Goal: Task Accomplishment & Management: Manage account settings

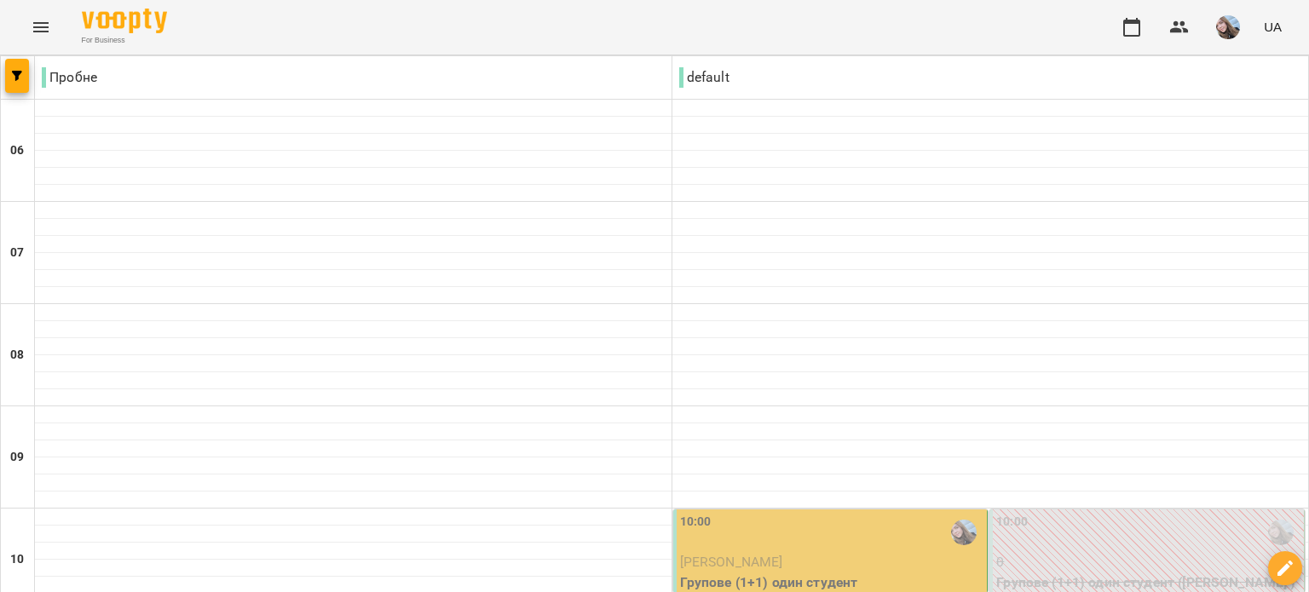
click at [823, 492] on div at bounding box center [990, 500] width 636 height 17
select select "**********"
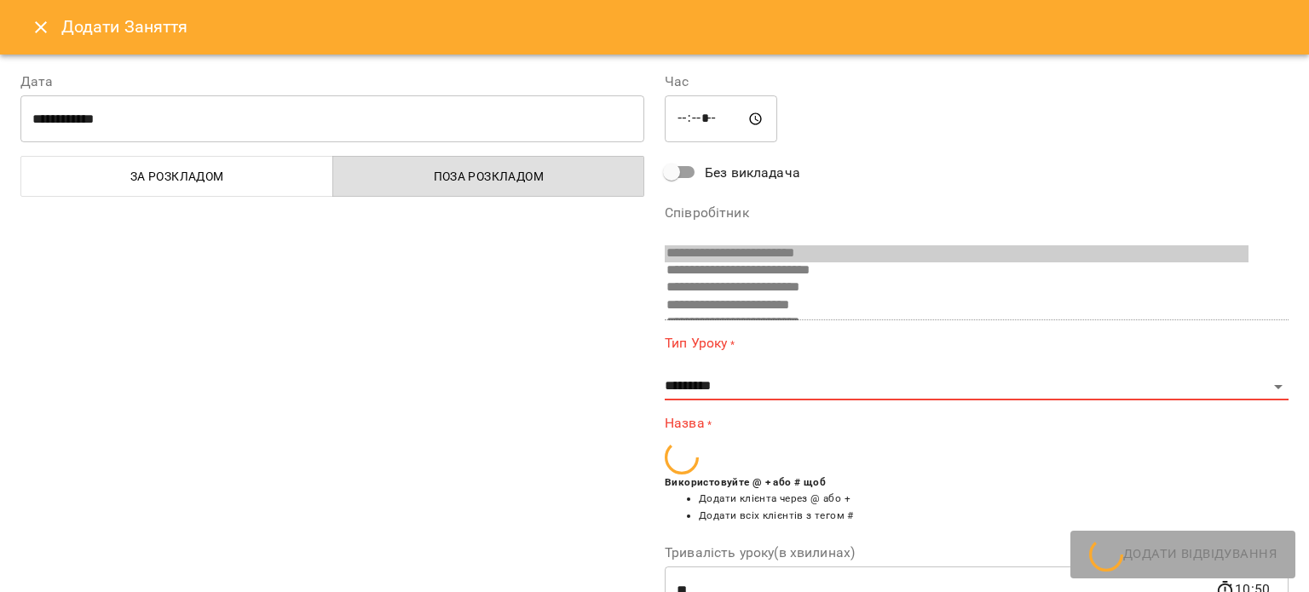
scroll to position [131, 0]
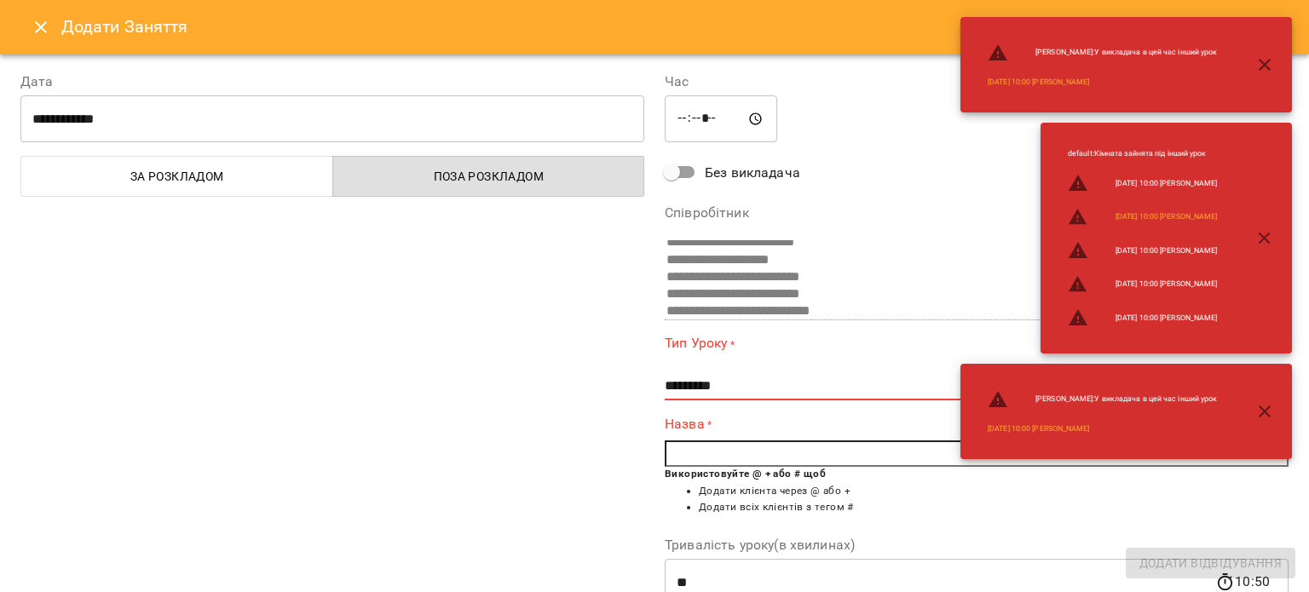
click at [34, 35] on icon "Close" at bounding box center [41, 27] width 20 height 20
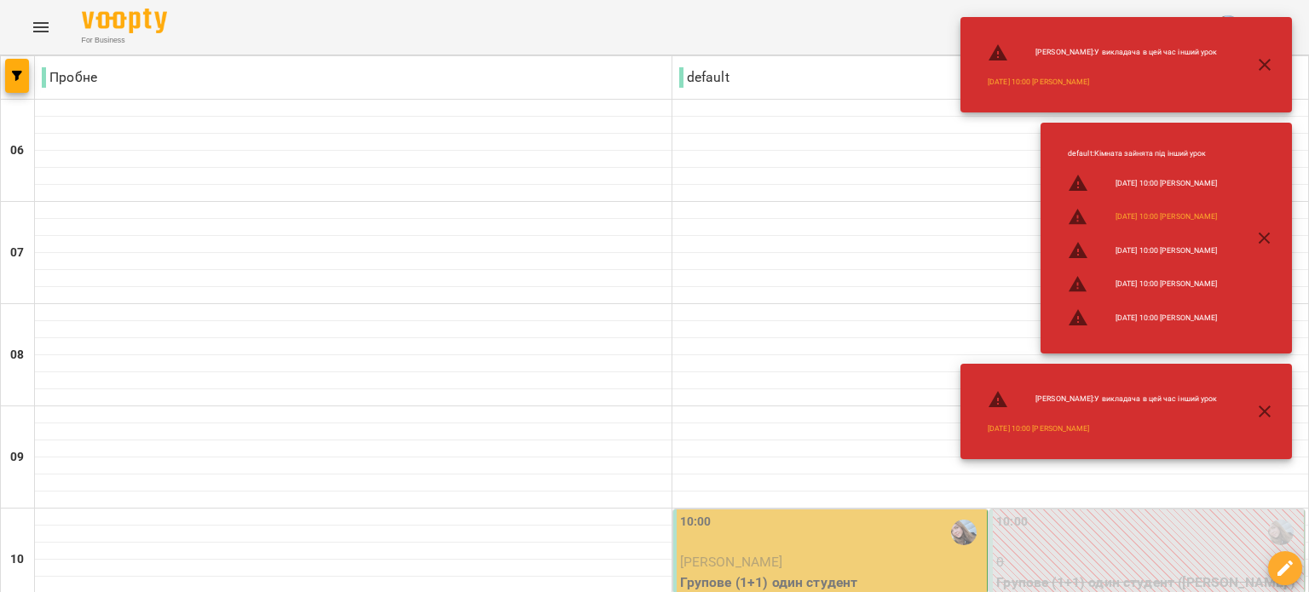
click at [817, 572] on p "Групове (1+1) один студент" at bounding box center [832, 582] width 304 height 20
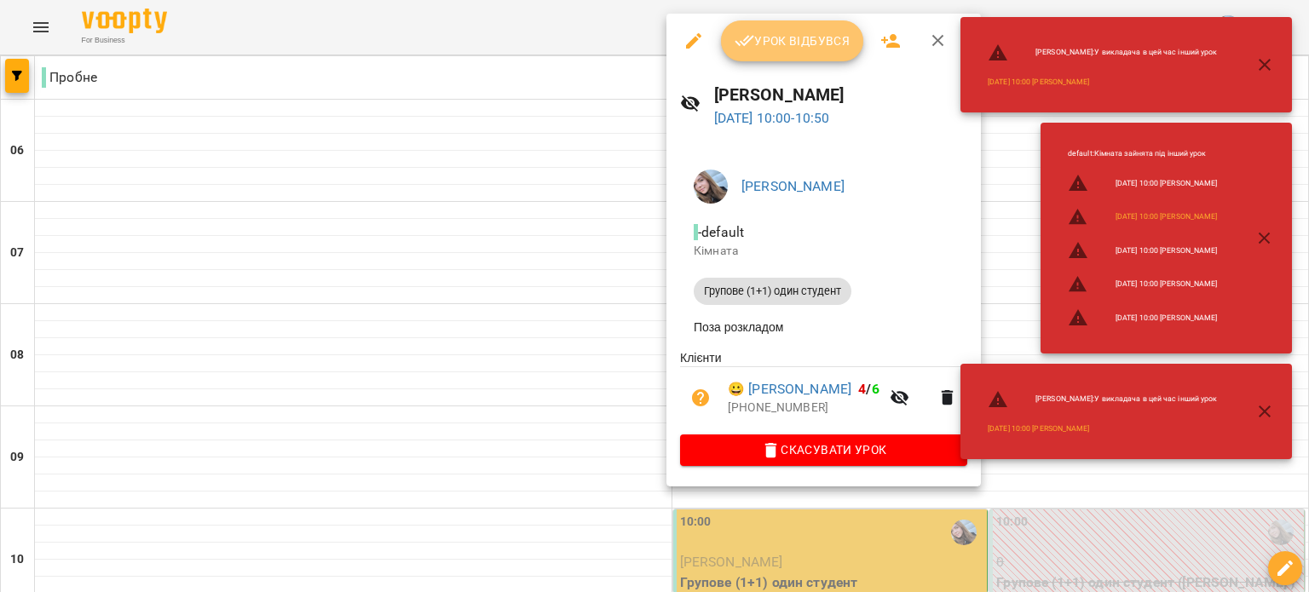
click at [794, 20] on button "Урок відбувся" at bounding box center [792, 40] width 143 height 41
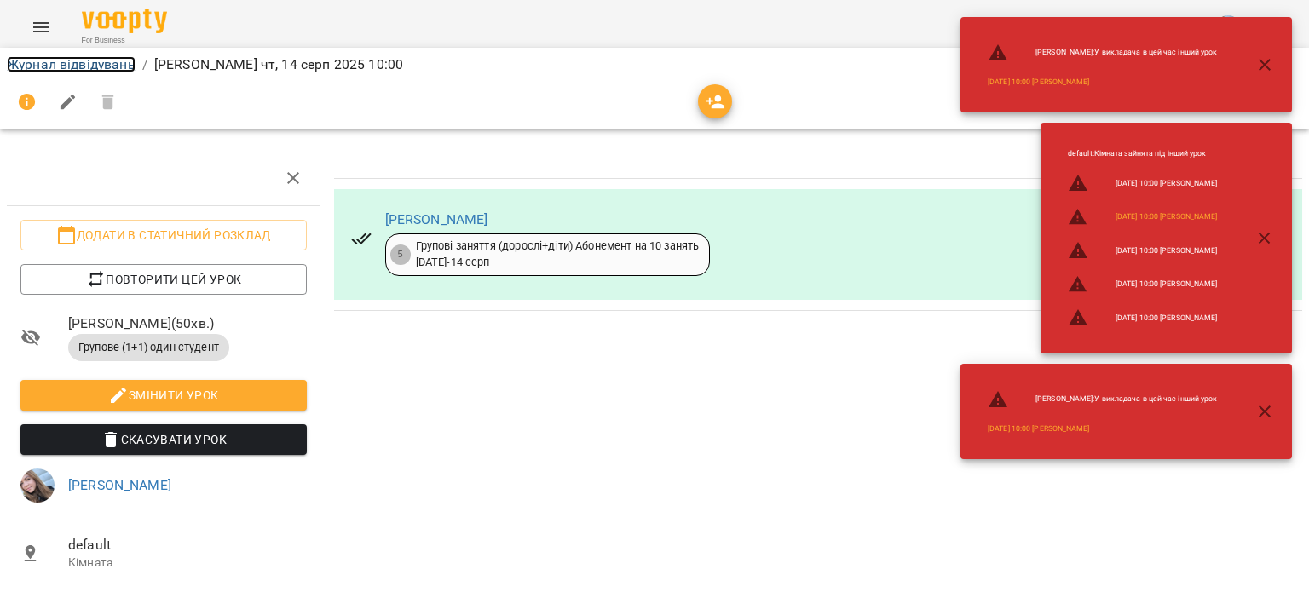
click at [85, 66] on link "Журнал відвідувань" at bounding box center [71, 64] width 129 height 16
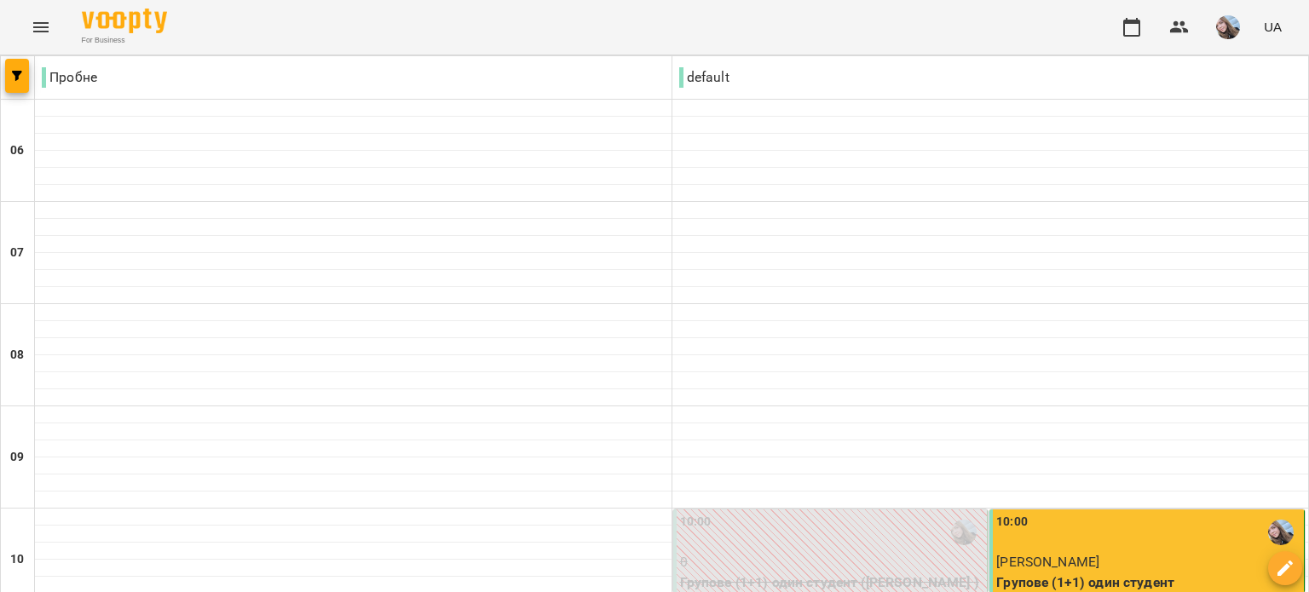
scroll to position [256, 0]
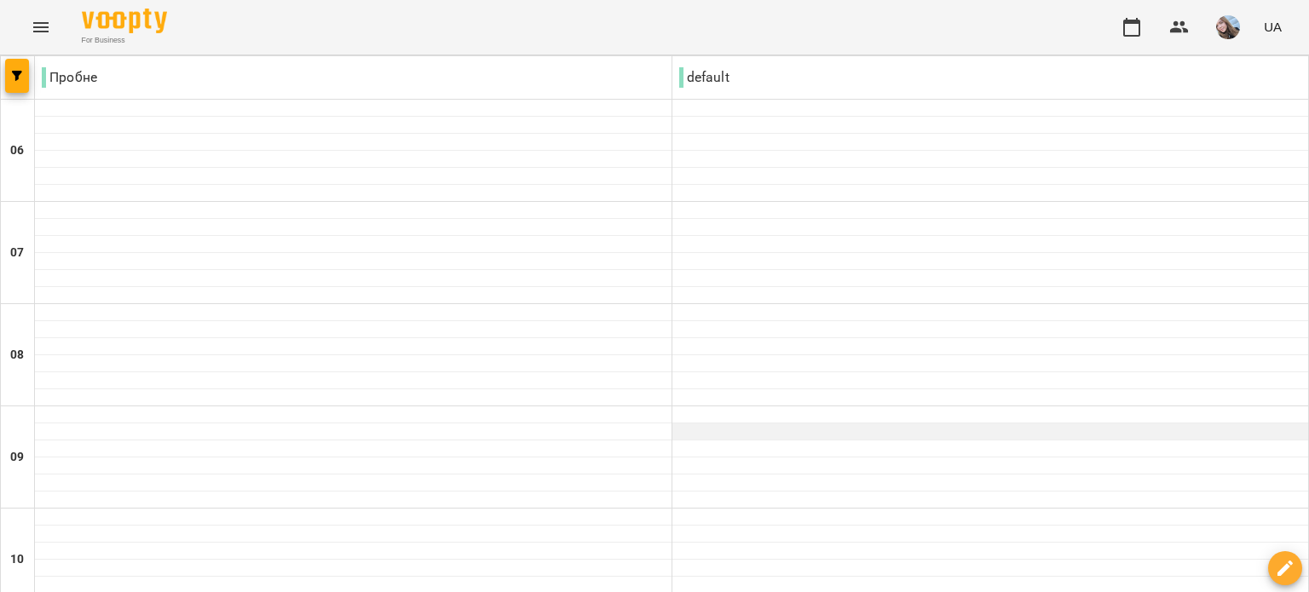
scroll to position [426, 0]
